Goal: Information Seeking & Learning: Learn about a topic

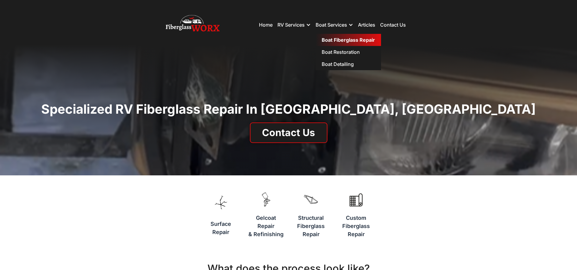
click at [330, 37] on link "Boat Fiberglass Repair" at bounding box center [348, 40] width 65 height 12
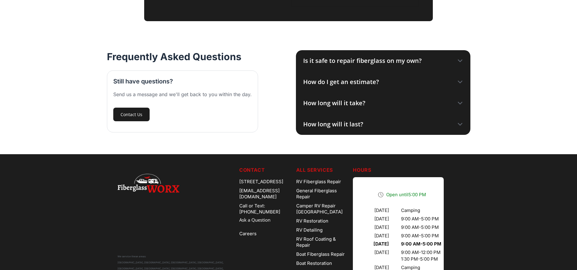
scroll to position [973, 0]
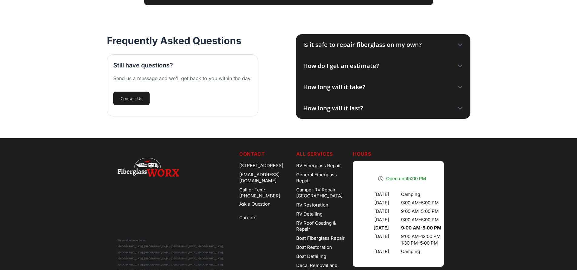
click at [415, 40] on div "Is it safe to repair fiberglass on my own?" at bounding box center [362, 44] width 118 height 9
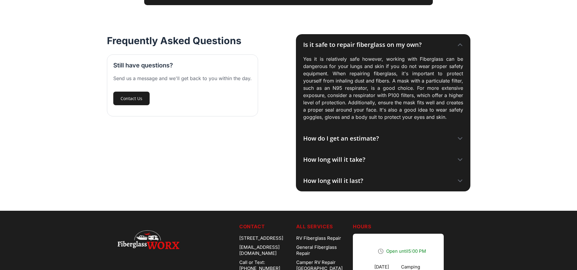
click at [415, 40] on div "Is it safe to repair fiberglass on my own?" at bounding box center [362, 44] width 118 height 9
